Goal: Task Accomplishment & Management: Use online tool/utility

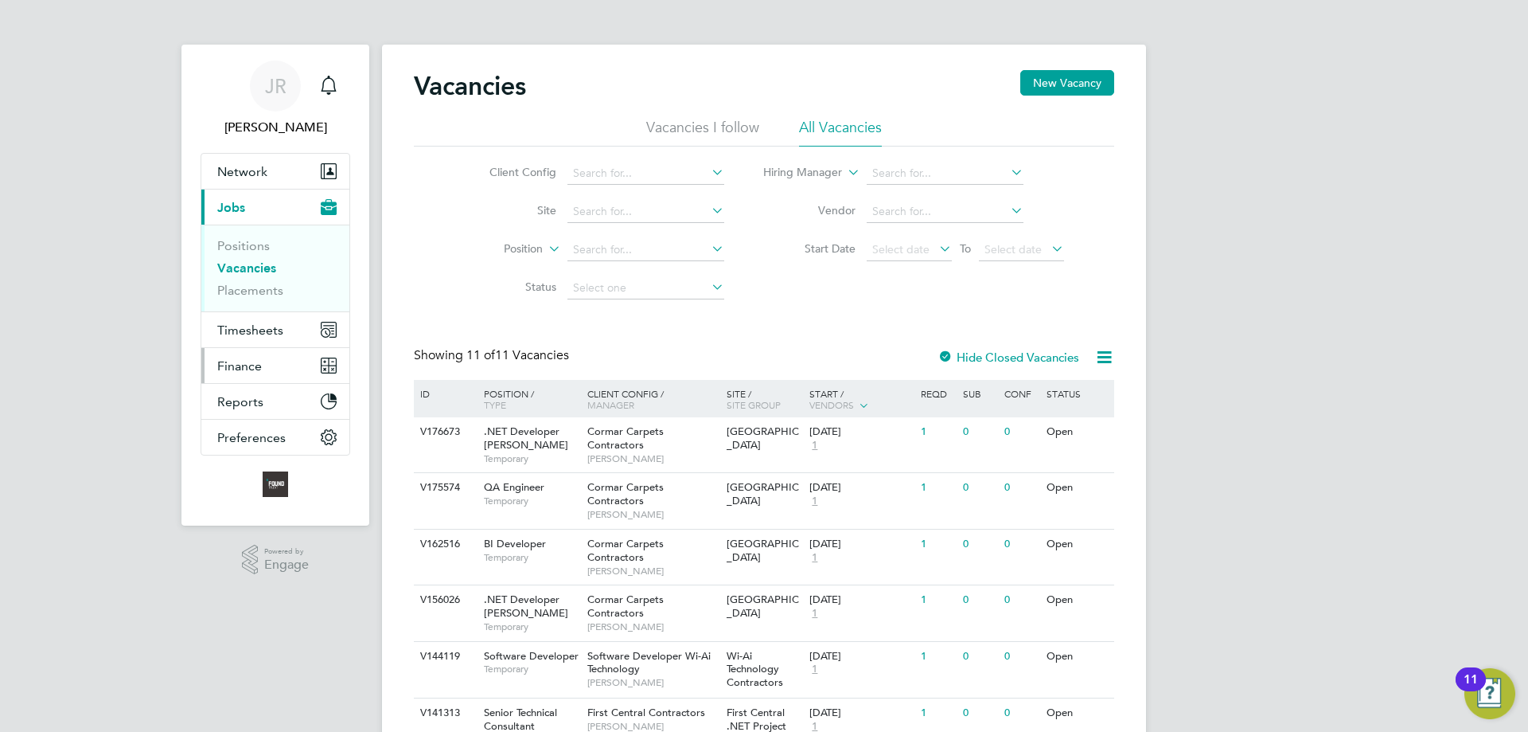
click at [241, 373] on span "Finance" at bounding box center [239, 365] width 45 height 15
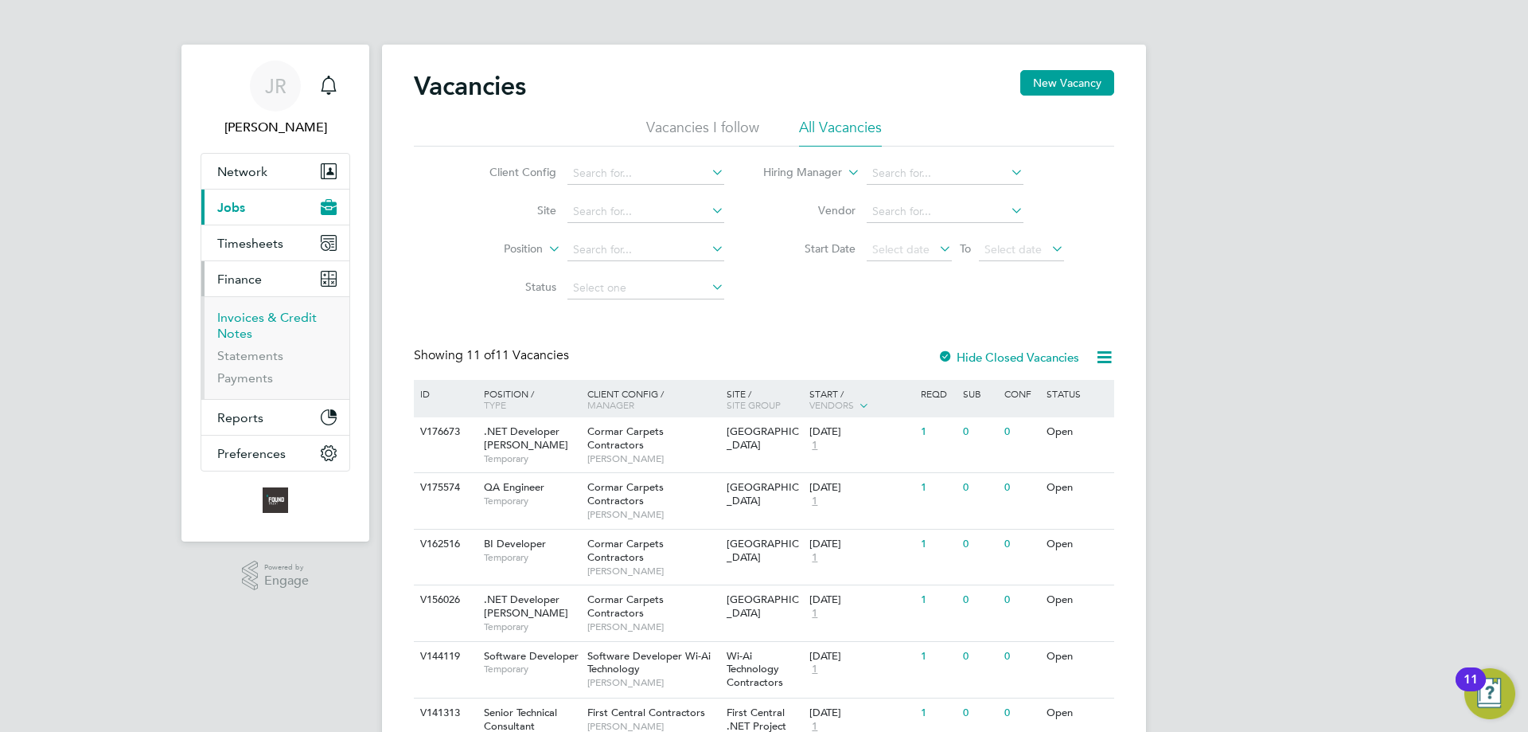
click at [240, 328] on link "Invoices & Credit Notes" at bounding box center [267, 325] width 100 height 31
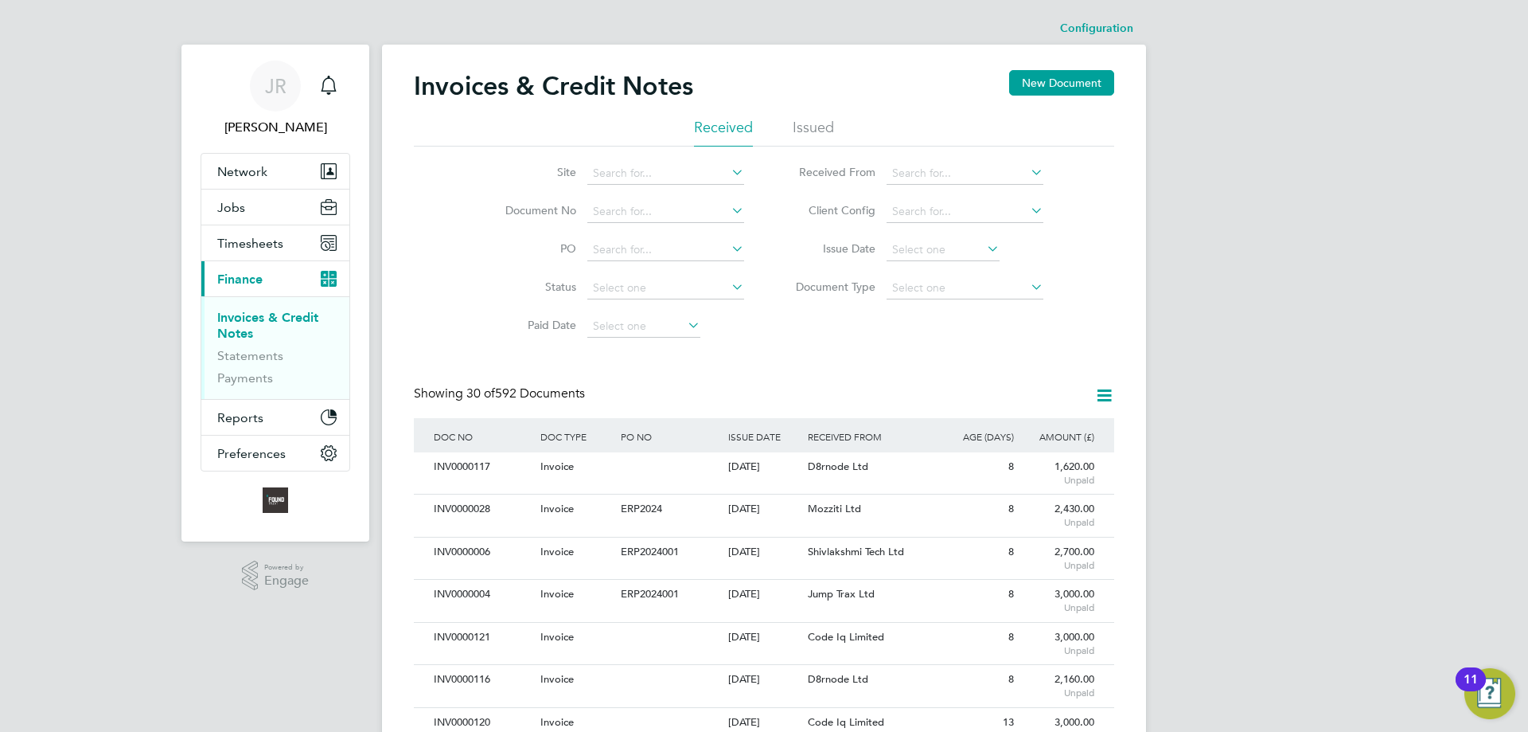
click at [1103, 392] on icon at bounding box center [1105, 395] width 20 height 20
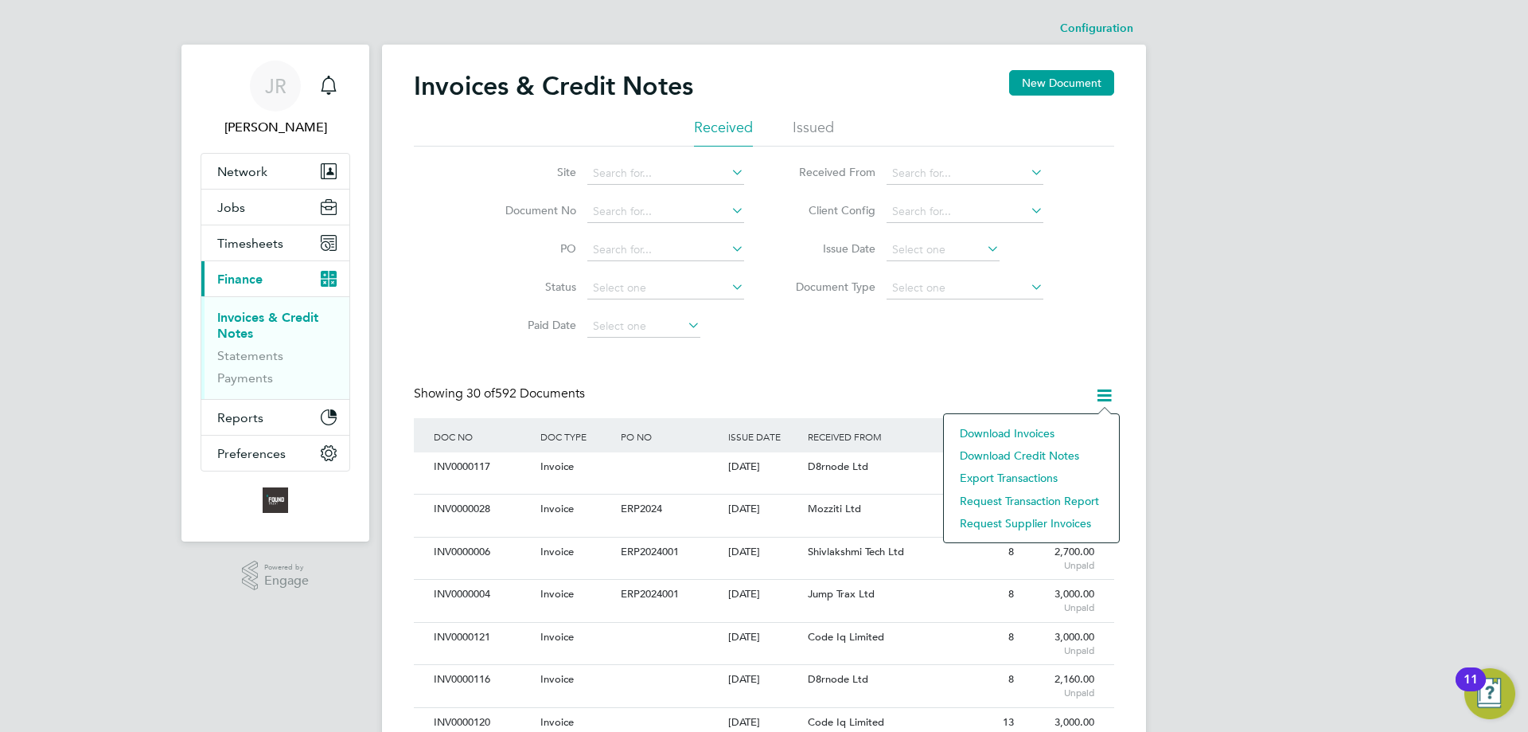
click at [1057, 521] on li "Request supplier invoices" at bounding box center [1031, 523] width 159 height 22
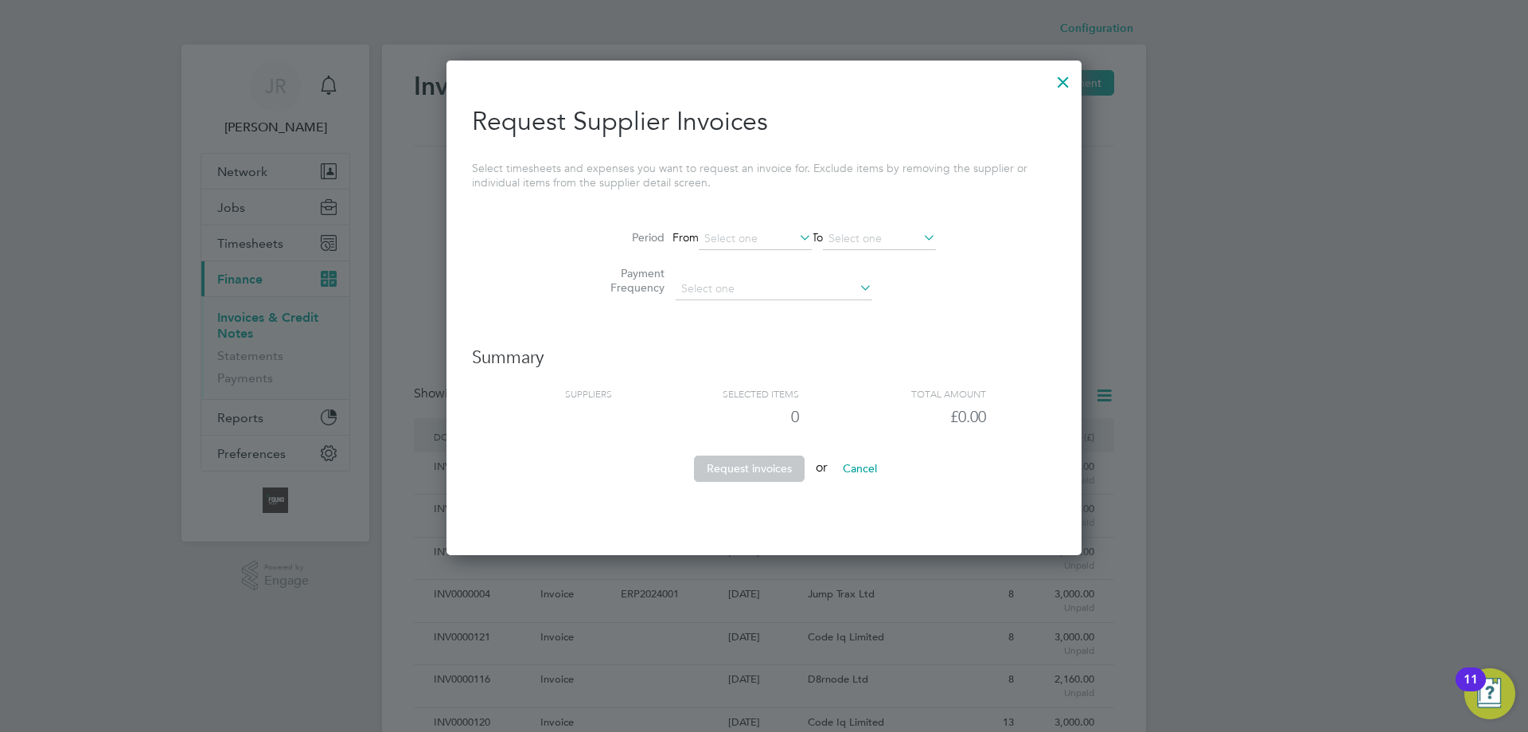
click at [727, 243] on input at bounding box center [755, 239] width 113 height 22
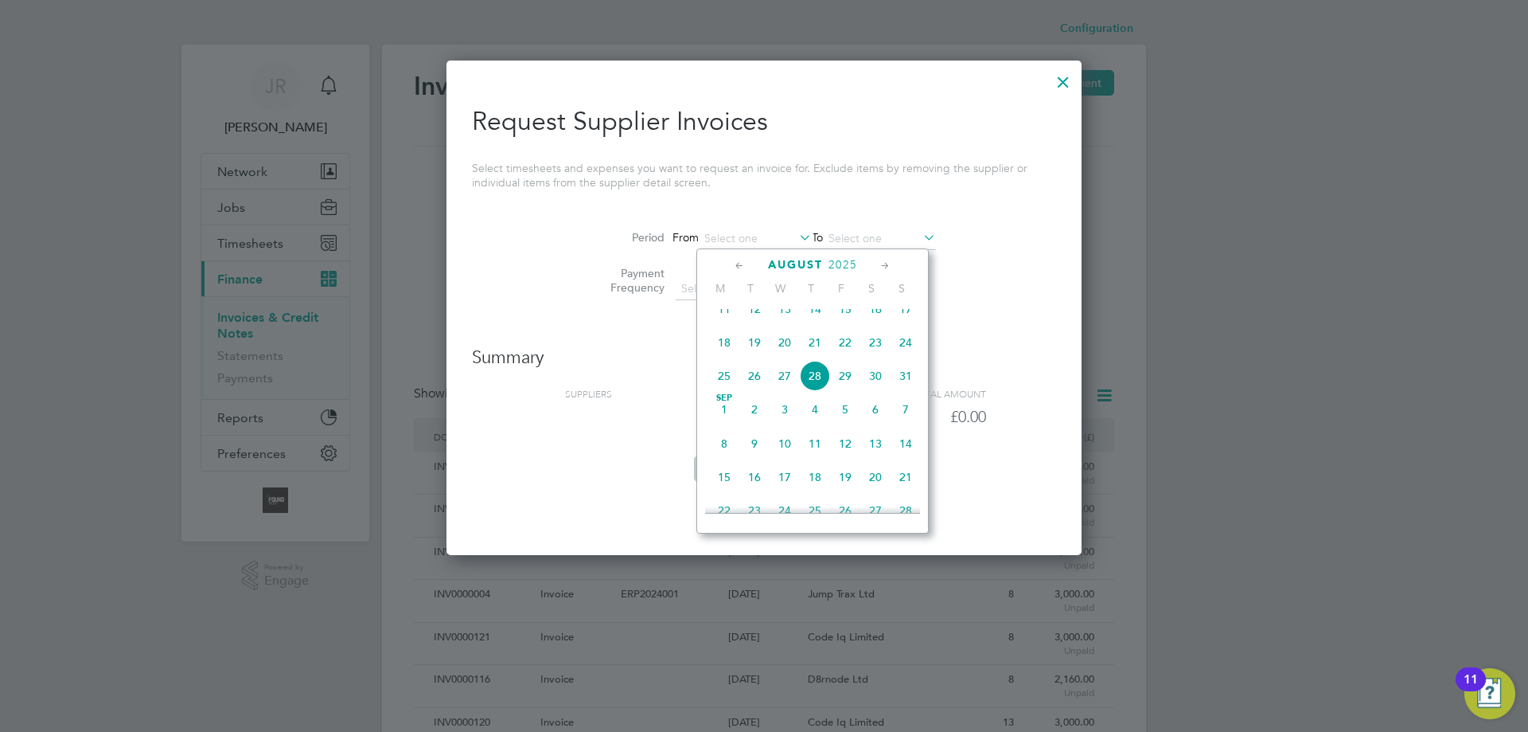
click at [727, 266] on div "[DATE]" at bounding box center [812, 264] width 215 height 15
click at [735, 265] on icon at bounding box center [739, 266] width 15 height 18
click at [907, 324] on span "[DATE]" at bounding box center [906, 320] width 30 height 30
type input "[DATE]"
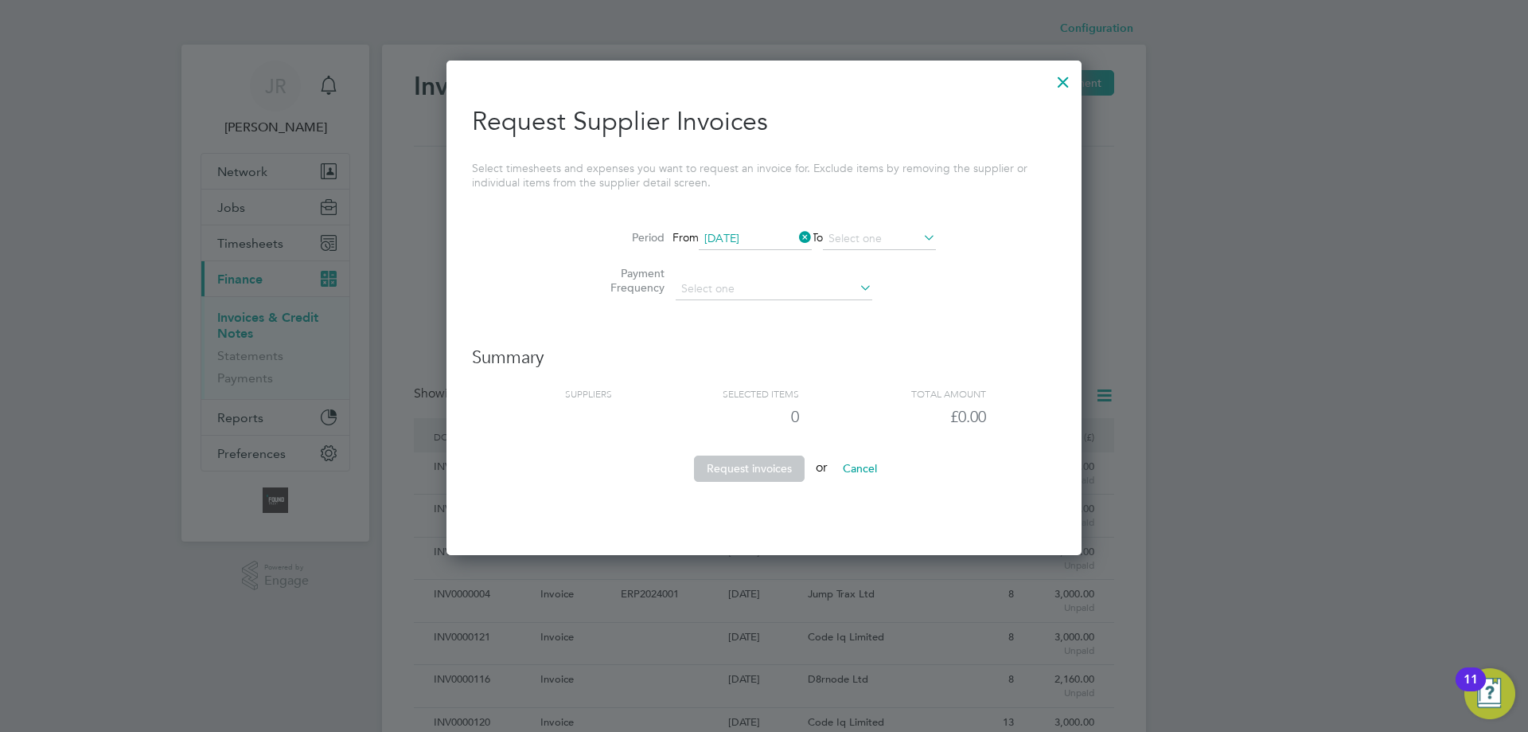
click at [862, 236] on input at bounding box center [879, 239] width 113 height 22
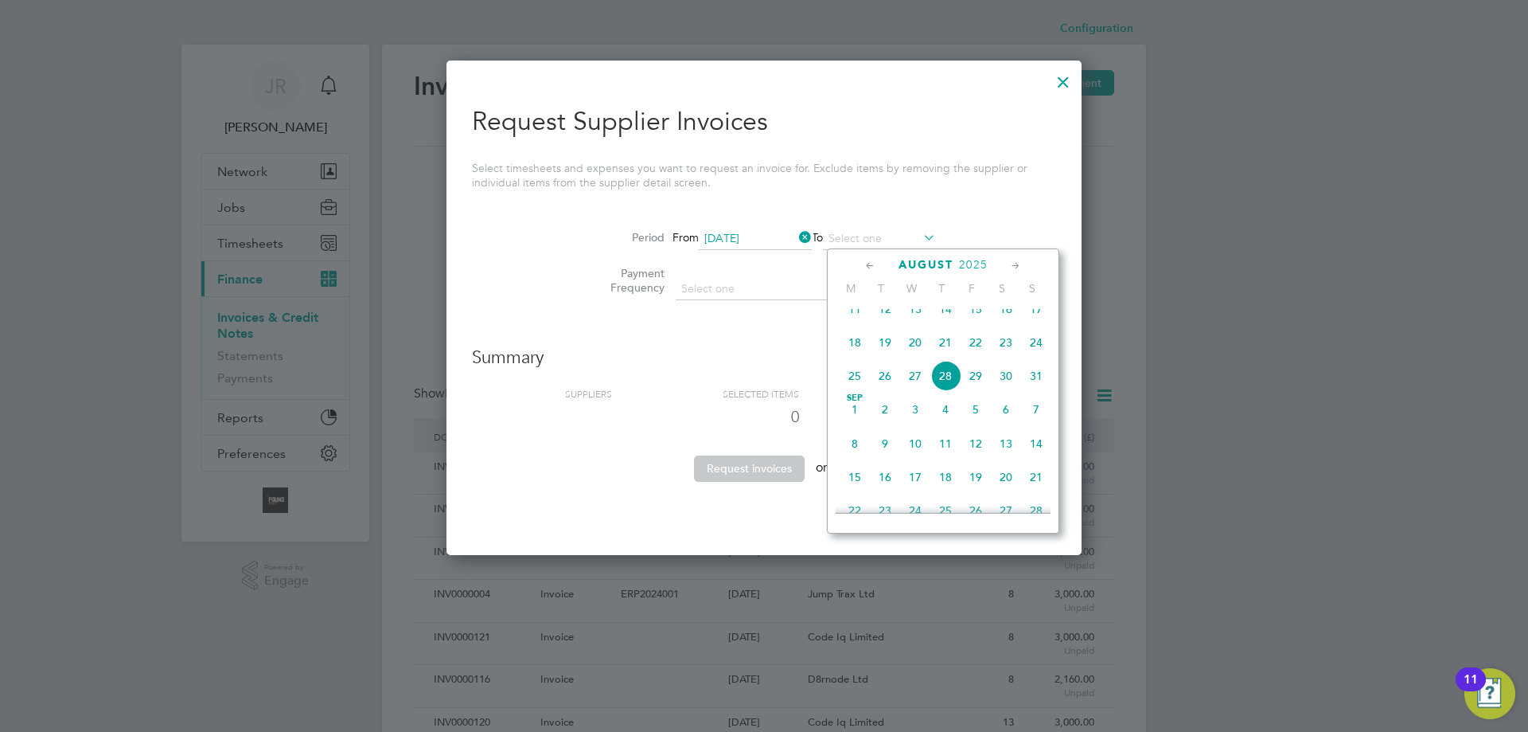
click at [951, 391] on span "28" at bounding box center [946, 376] width 30 height 30
type input "[DATE]"
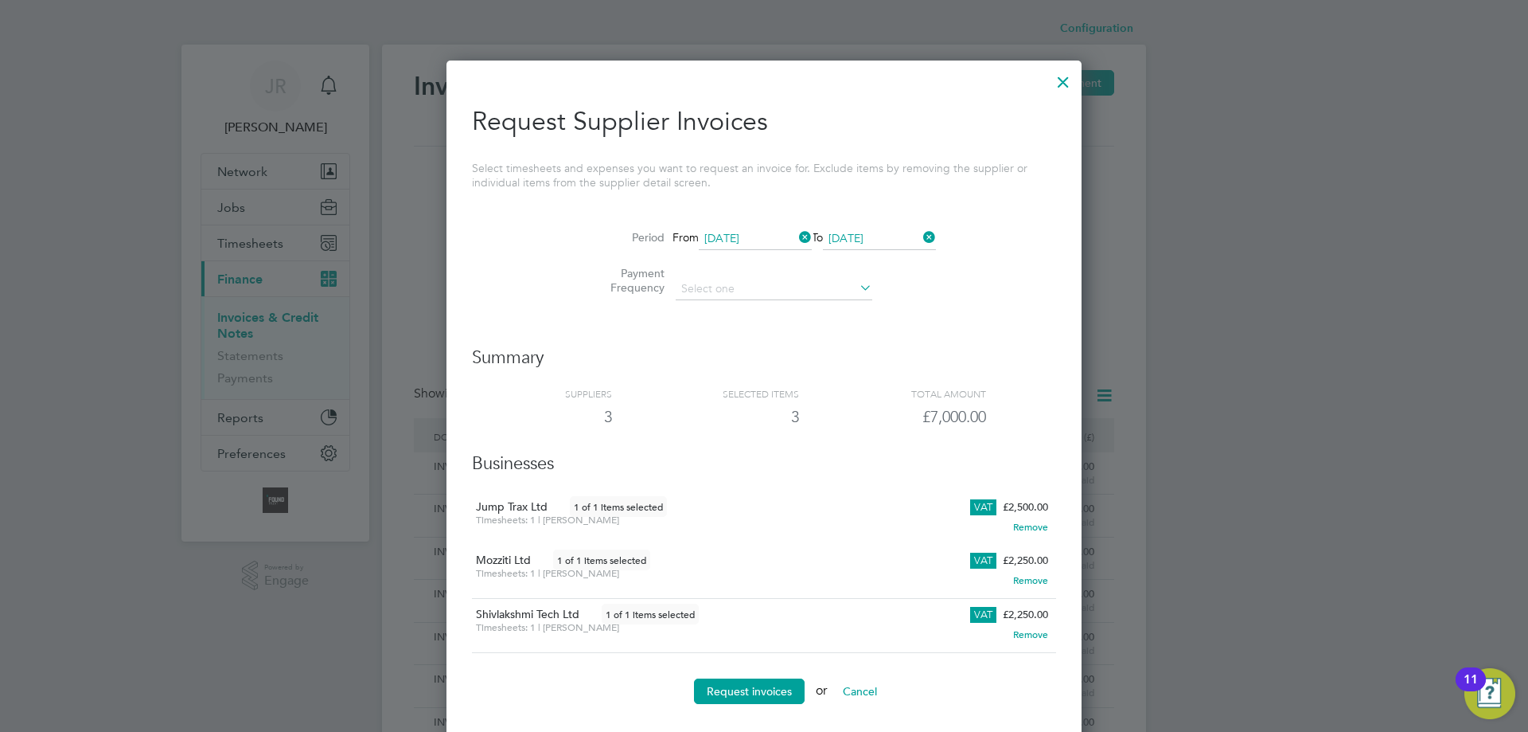
click at [784, 390] on div "SELECTED ITEMS" at bounding box center [705, 393] width 187 height 19
click at [1062, 80] on div at bounding box center [1063, 78] width 29 height 29
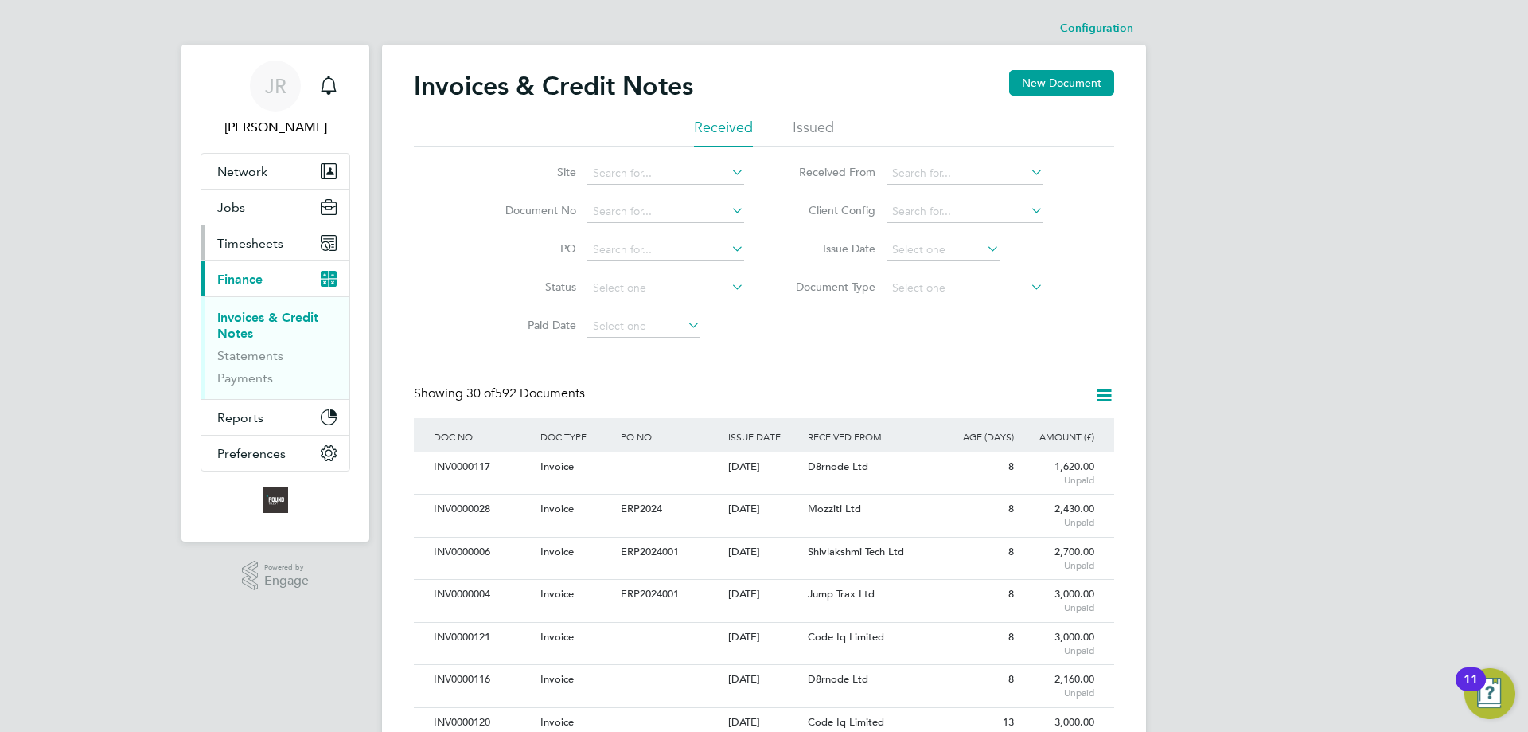
click at [258, 250] on button "Timesheets" at bounding box center [275, 242] width 148 height 35
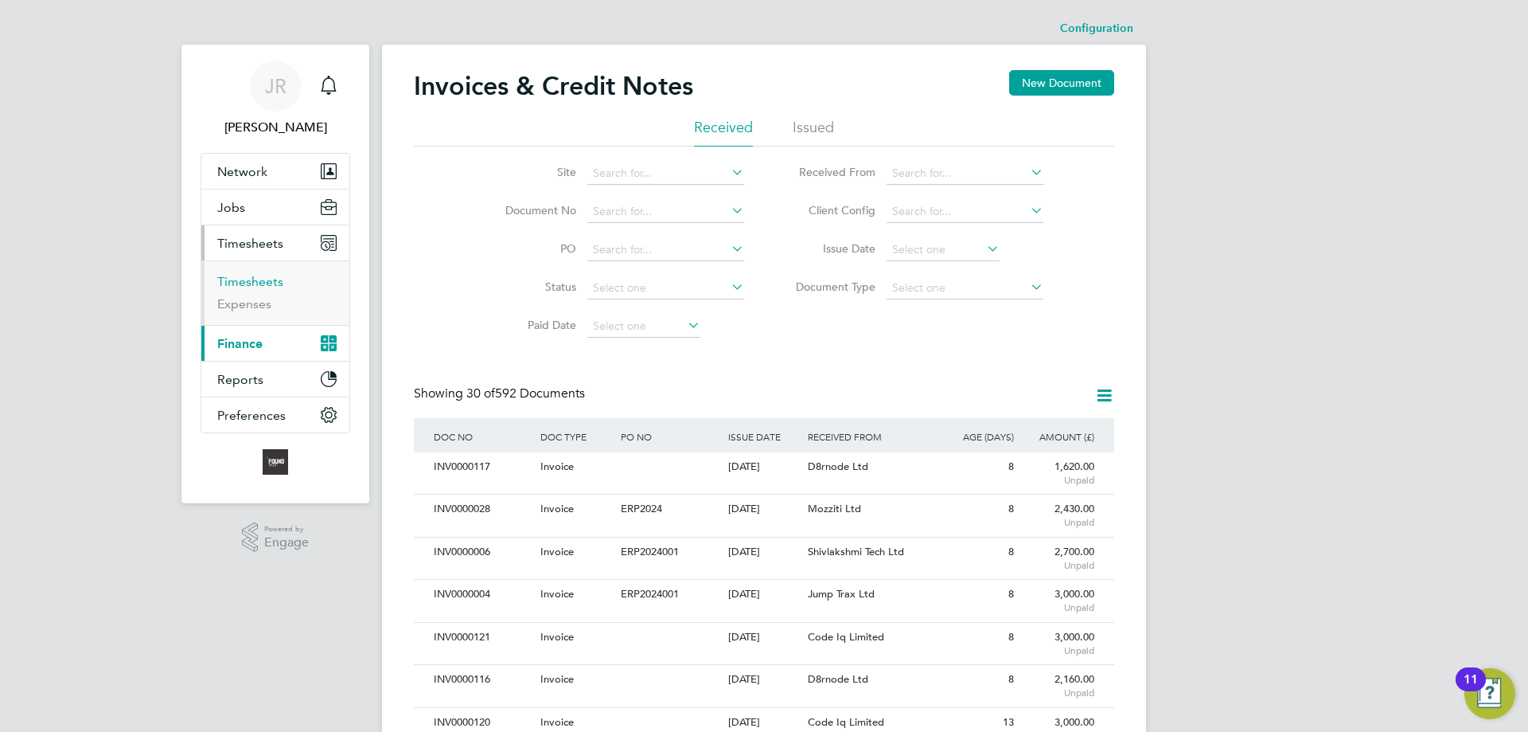
click at [235, 278] on link "Timesheets" at bounding box center [250, 281] width 66 height 15
